Goal: Information Seeking & Learning: Learn about a topic

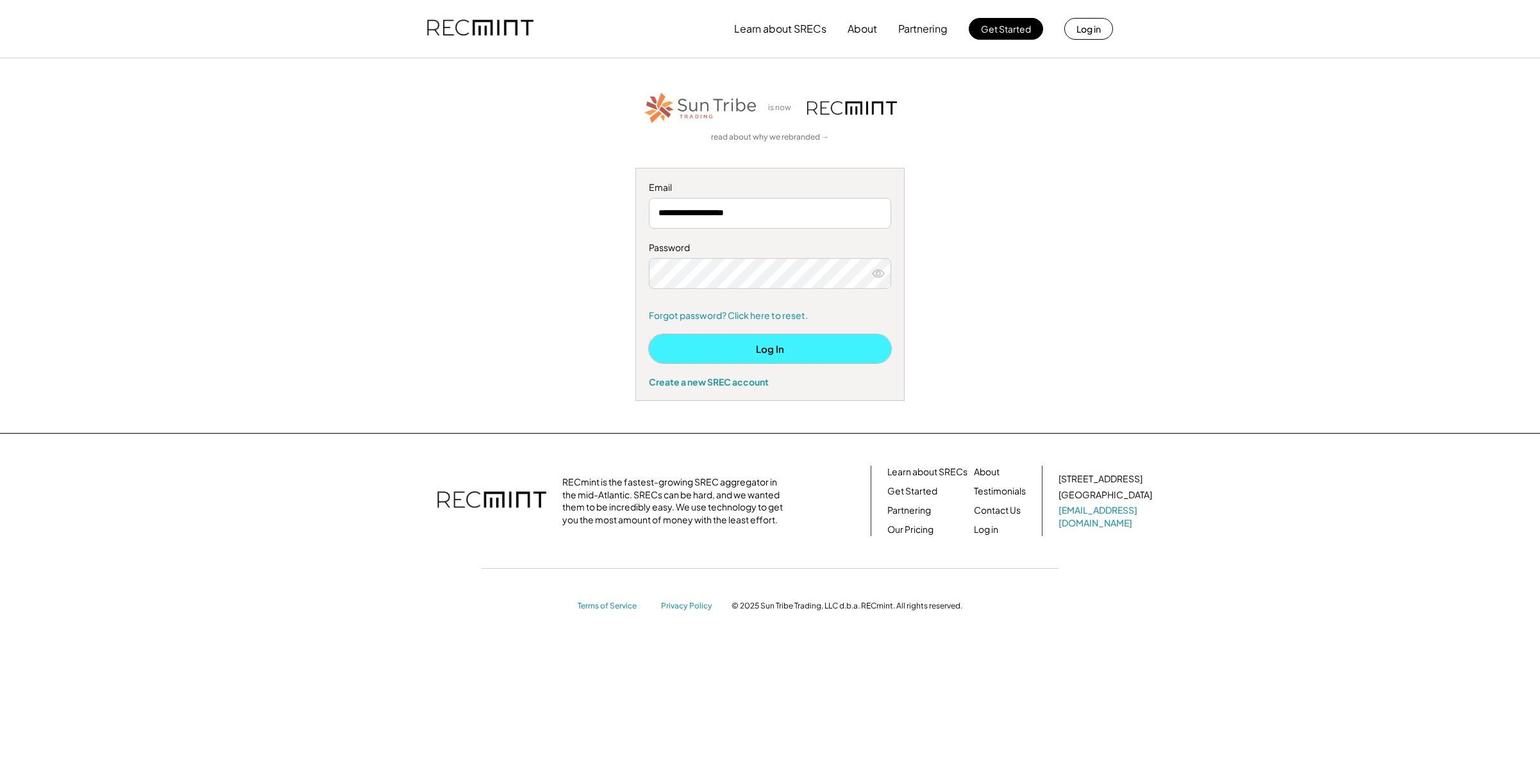
click at [768, 346] on button "Log In" at bounding box center [770, 349] width 243 height 29
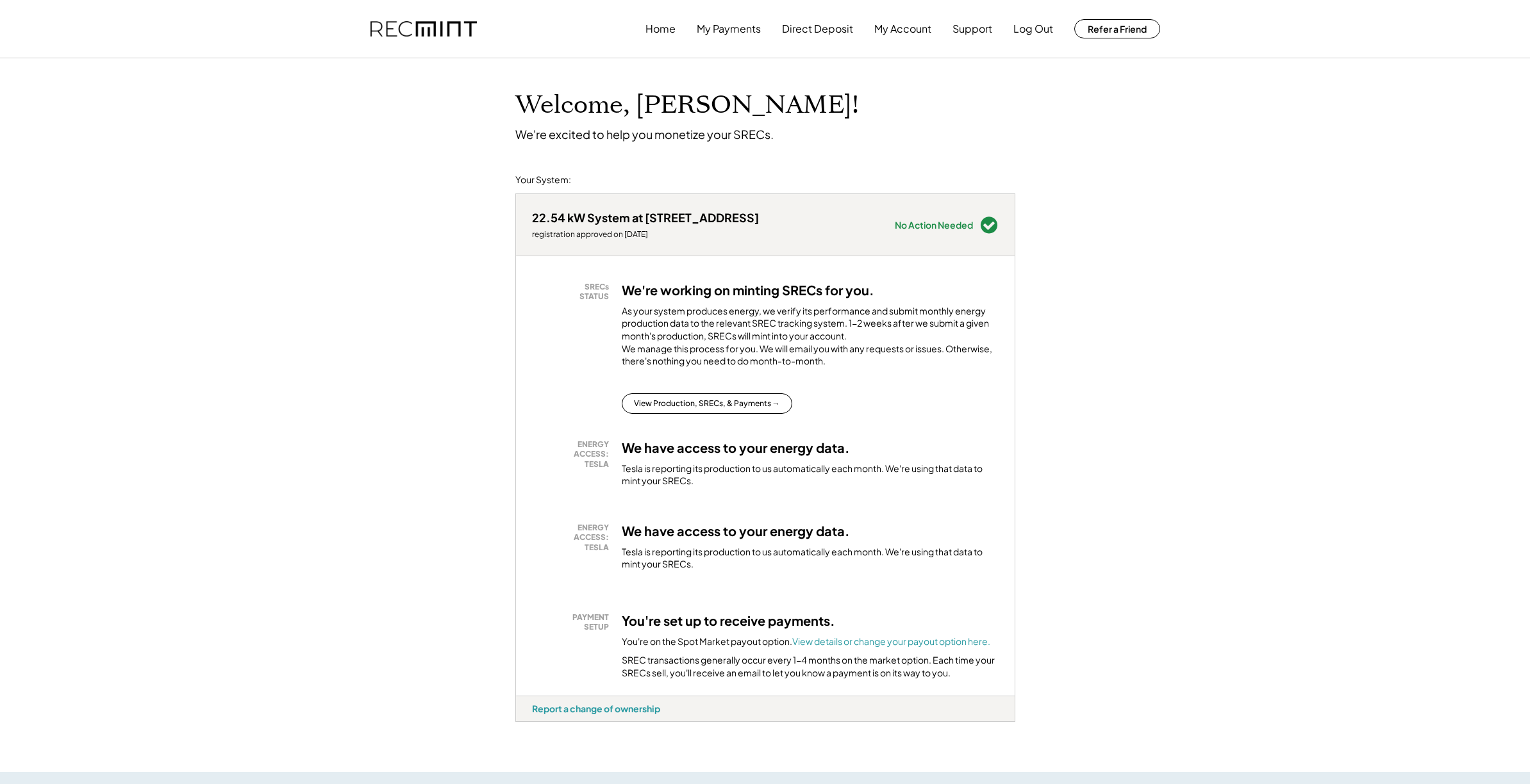
drag, startPoint x: 352, startPoint y: 676, endPoint x: 360, endPoint y: 672, distance: 8.9
click at [360, 672] on div "Welcome, Michael! We're excited to help you monetize your SRECs. Your System: 2…" at bounding box center [765, 725] width 1530 height 1335
click at [670, 414] on button "View Production, SRECs, & Payments →" at bounding box center [707, 403] width 171 height 21
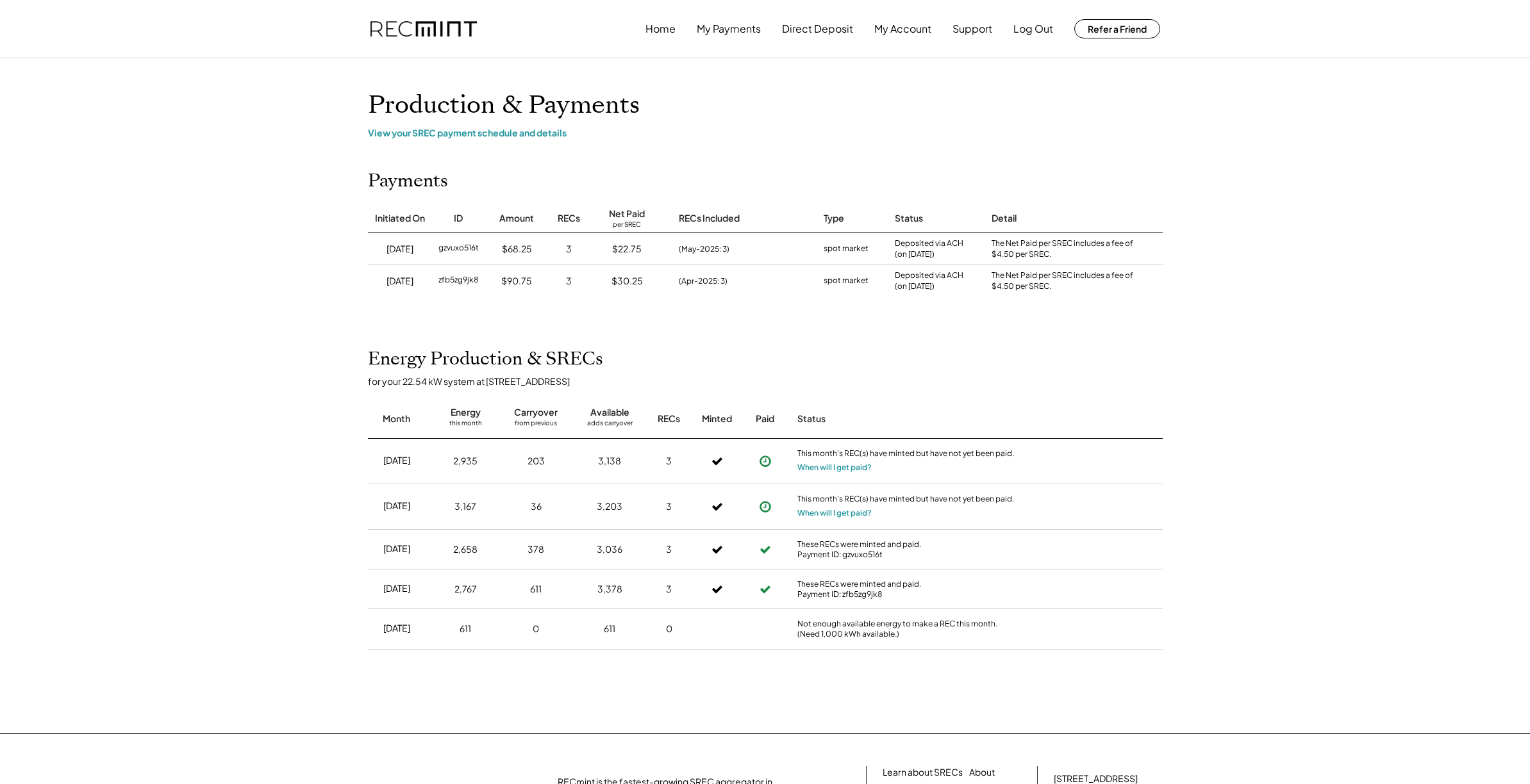
click at [429, 34] on img at bounding box center [423, 29] width 106 height 16
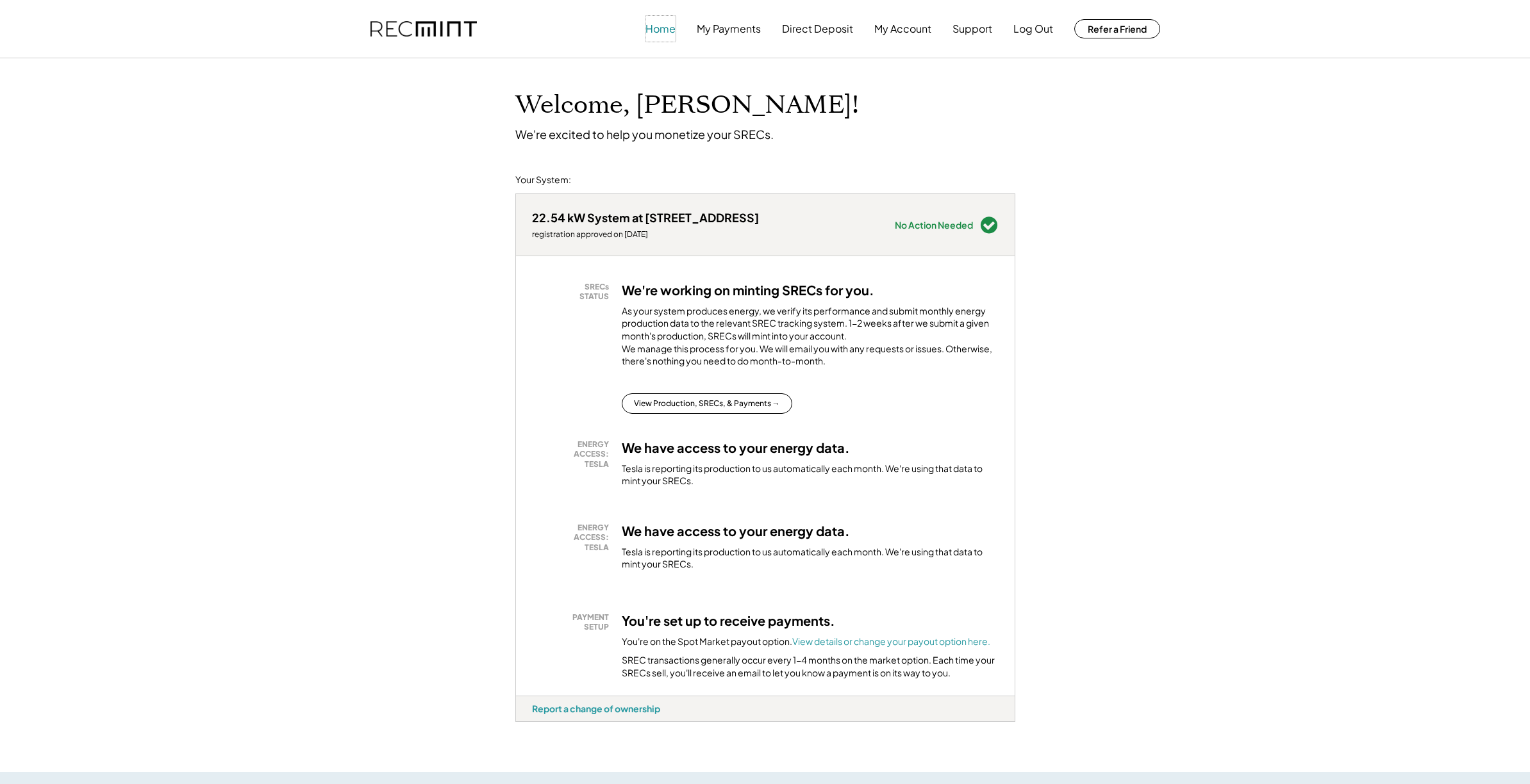
click at [658, 27] on button "Home" at bounding box center [660, 29] width 30 height 26
click at [653, 34] on button "Home" at bounding box center [660, 29] width 30 height 26
click at [436, 31] on img at bounding box center [423, 29] width 106 height 16
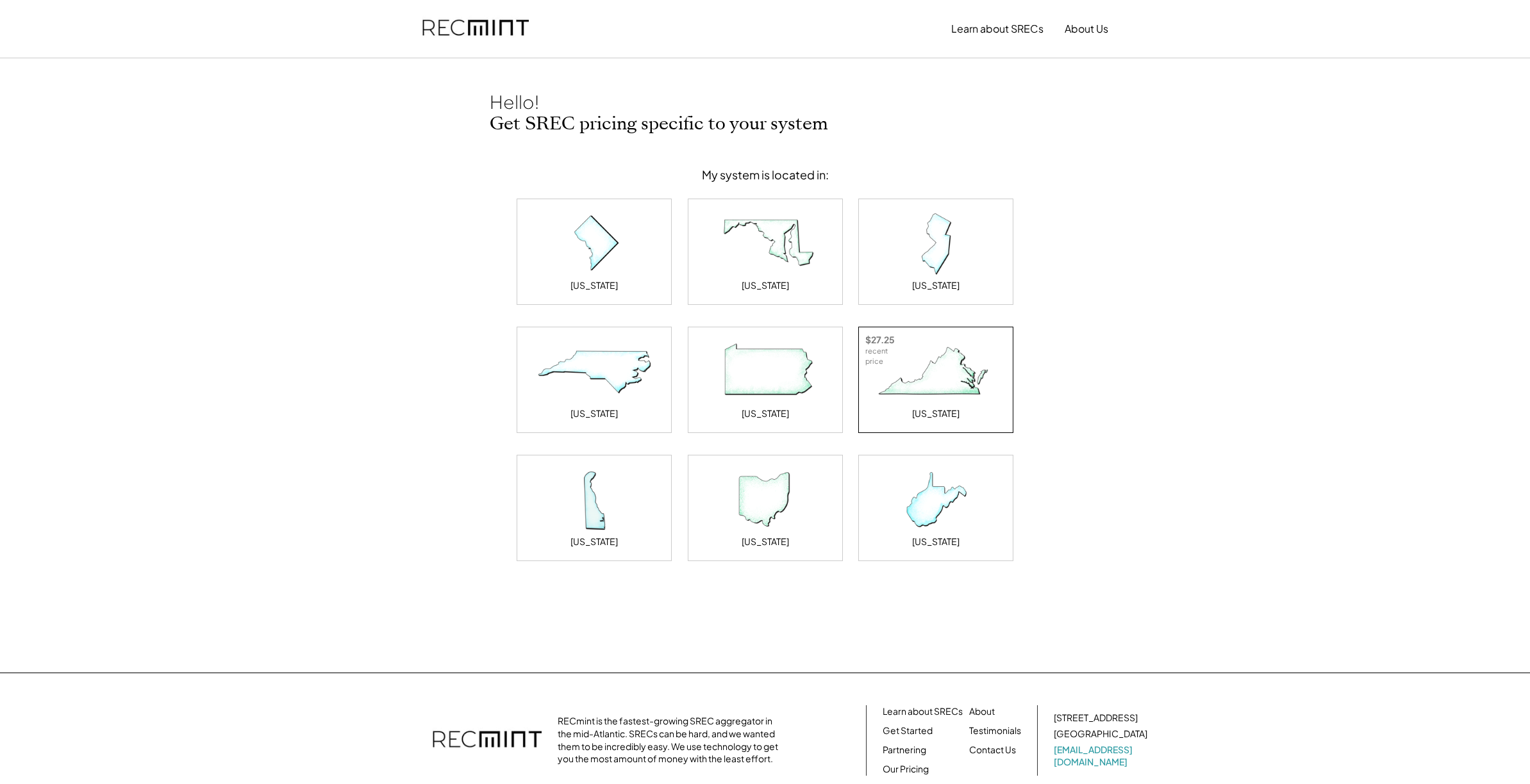
click at [921, 387] on img at bounding box center [936, 372] width 128 height 64
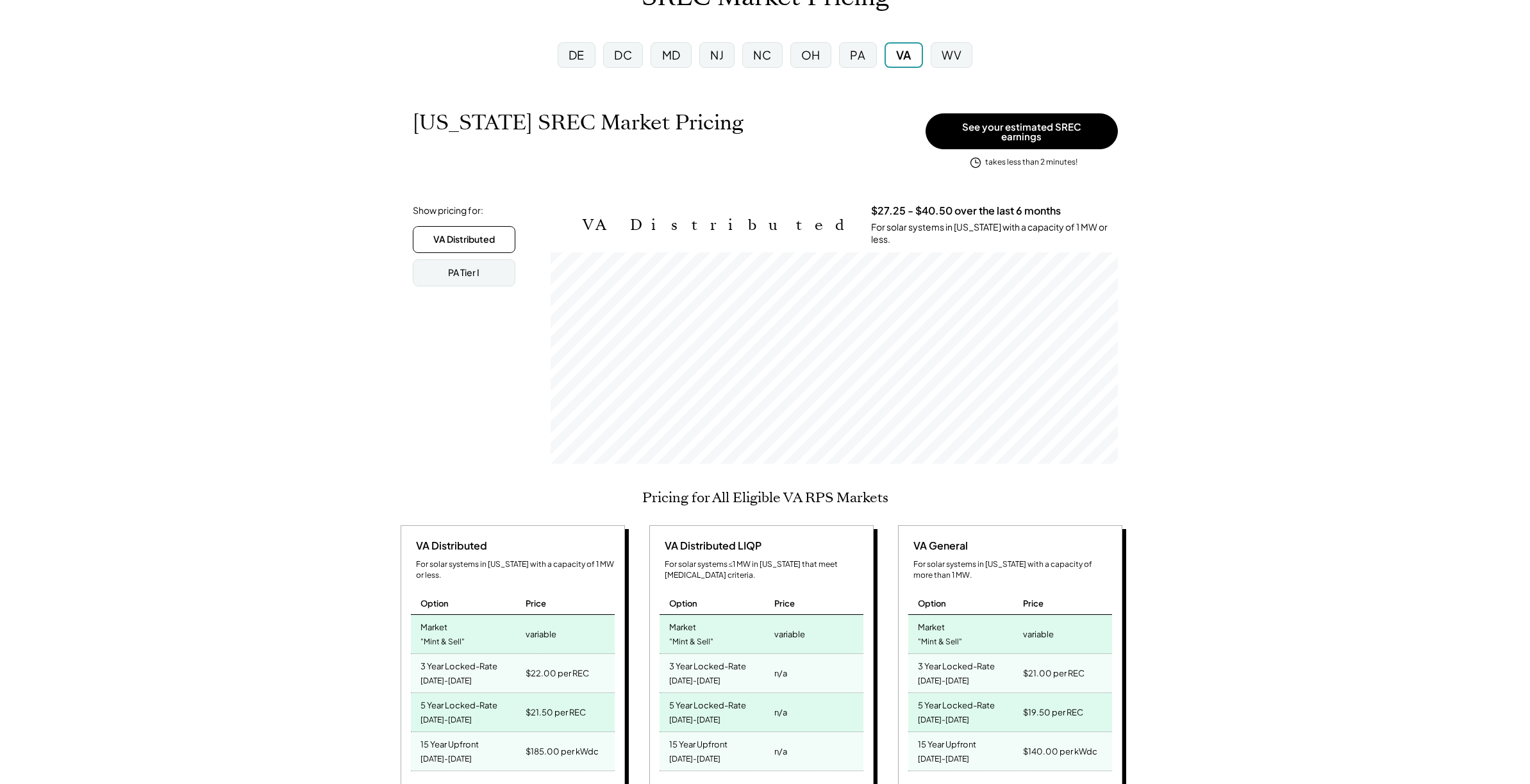
scroll to position [128, 0]
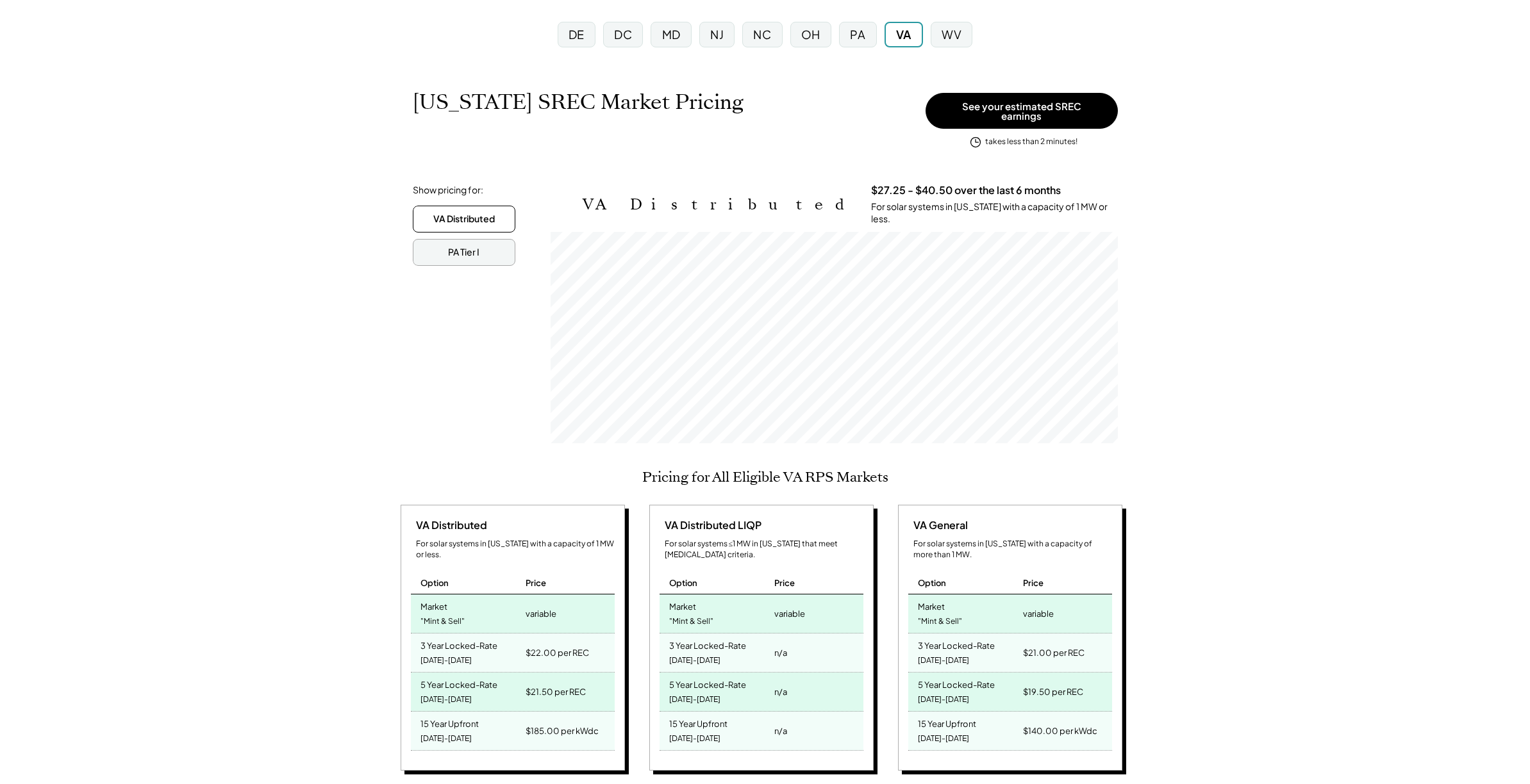
click at [465, 246] on div "PA Tier I" at bounding box center [463, 252] width 31 height 13
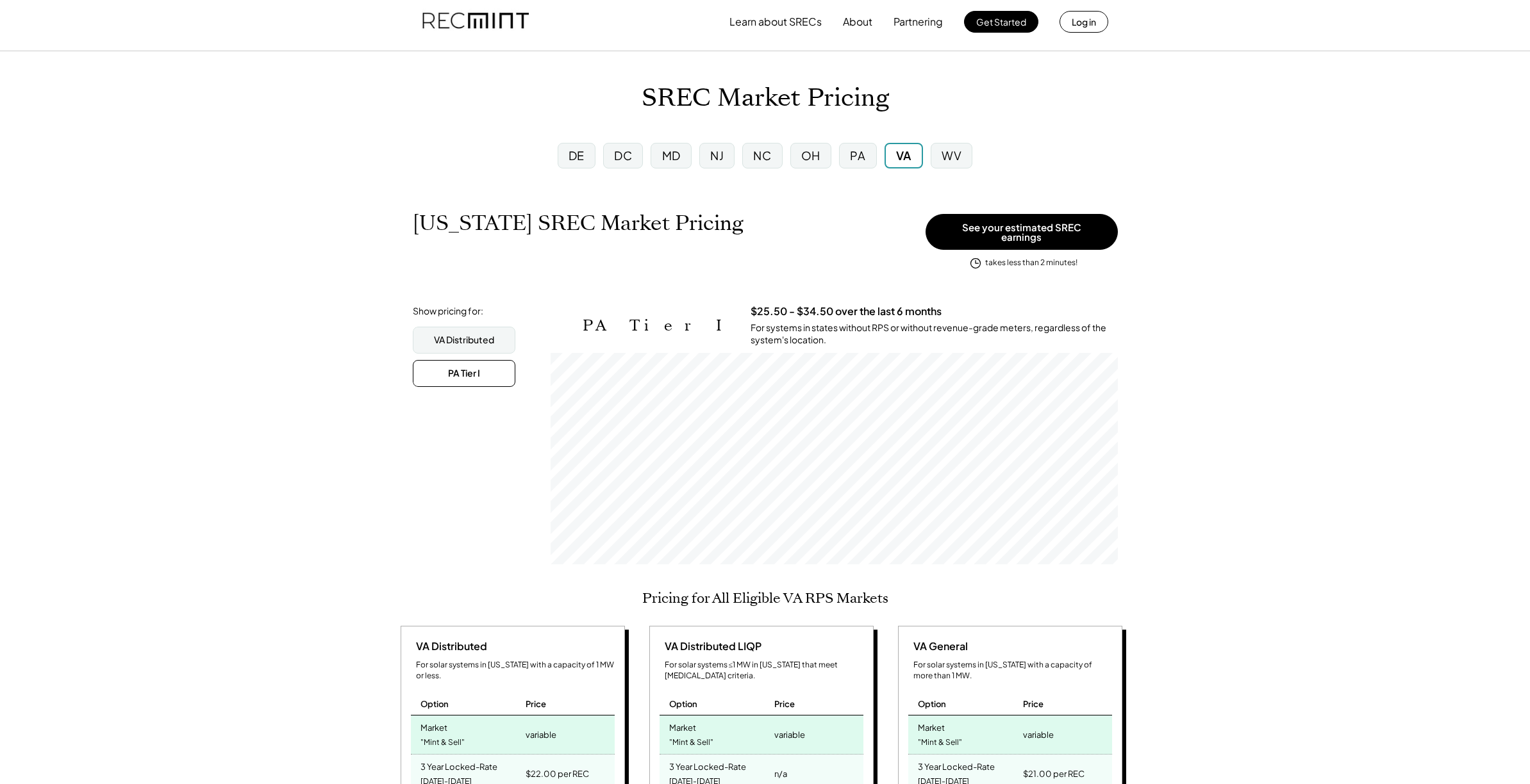
scroll to position [0, 0]
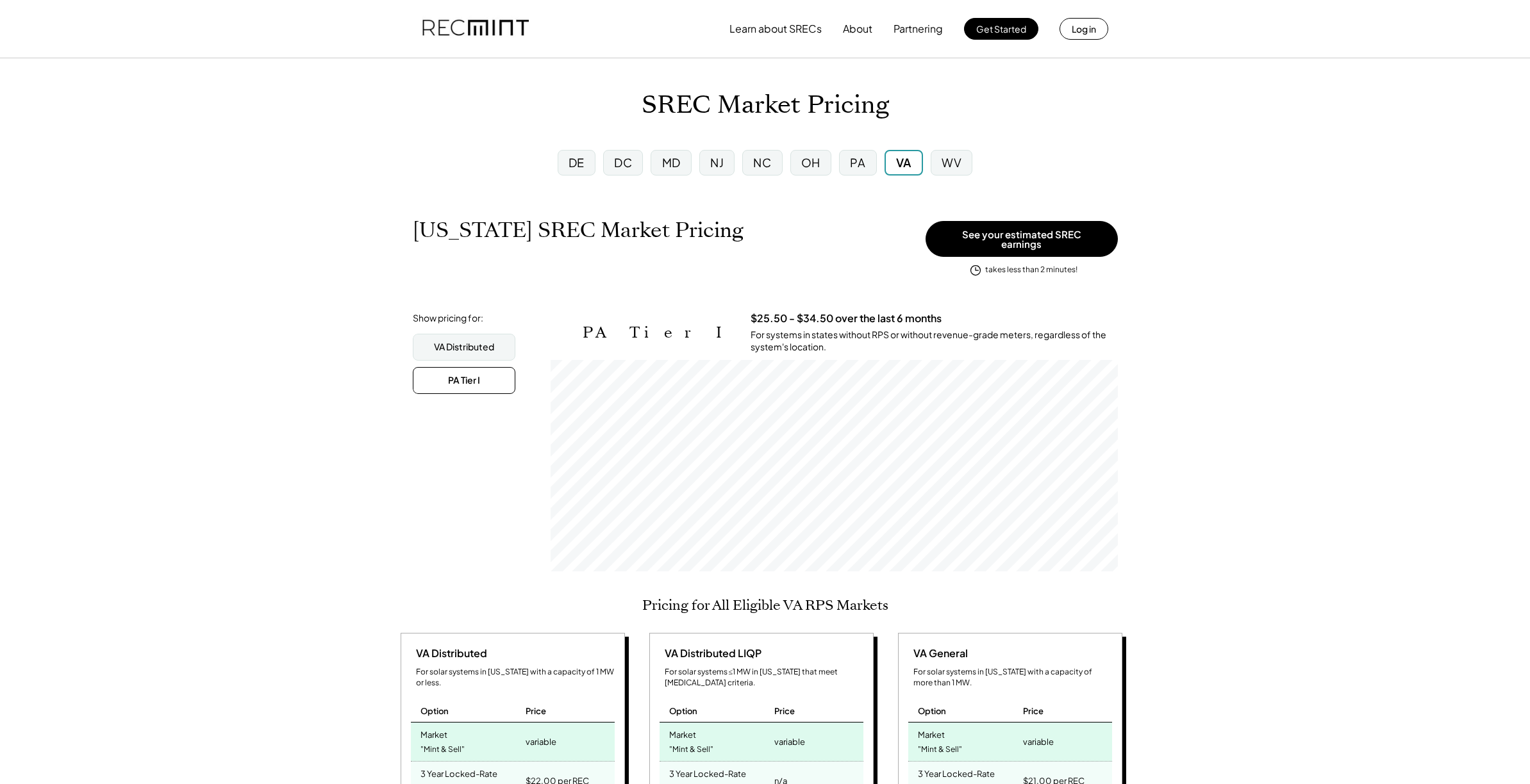
click at [905, 159] on div "VA" at bounding box center [904, 162] width 15 height 16
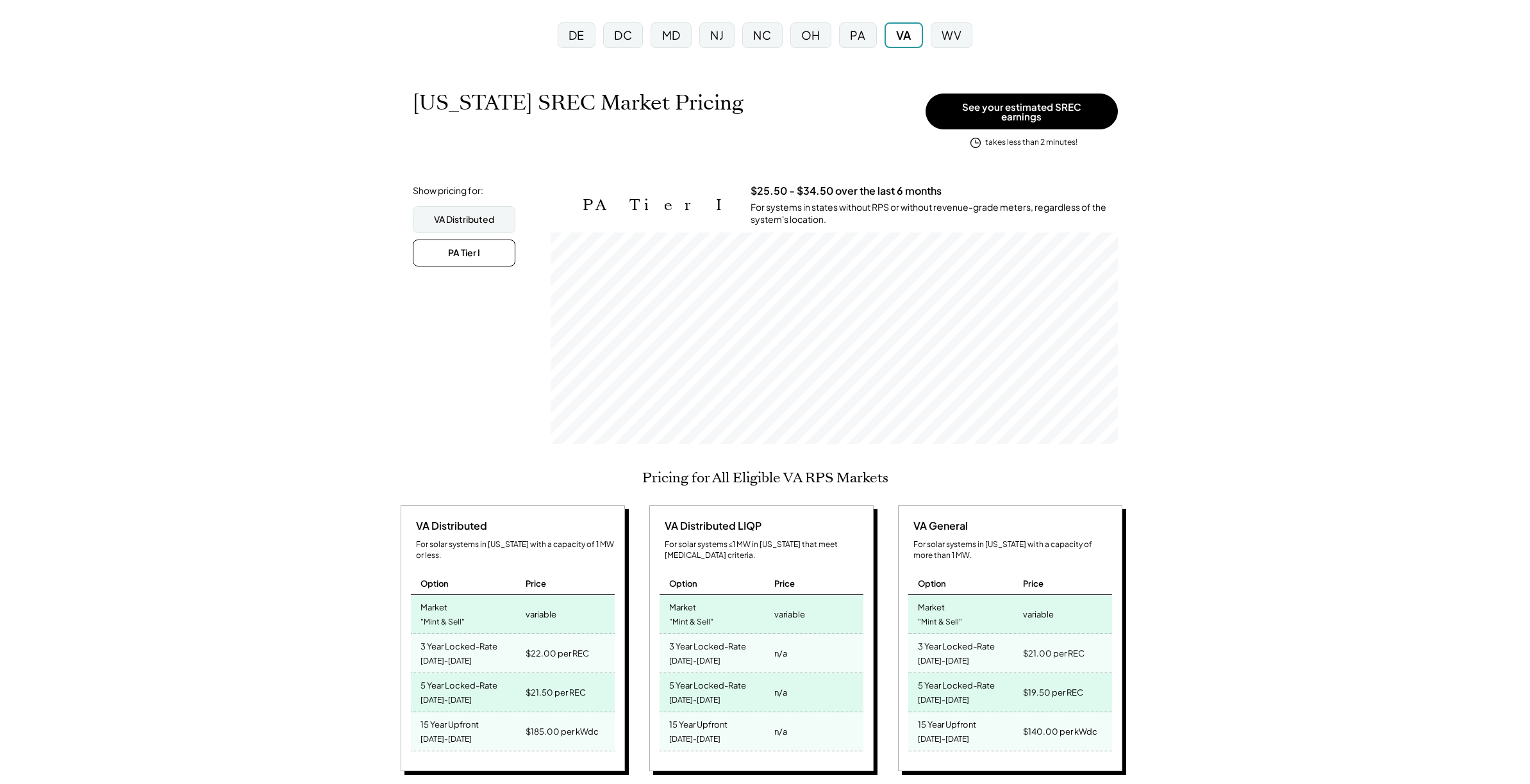
scroll to position [128, 0]
click at [486, 539] on div "For solar systems in Virginia with a capacity of 1 MW or less." at bounding box center [515, 550] width 198 height 22
click at [474, 206] on div "VA Distributed" at bounding box center [464, 219] width 102 height 27
